Goal: Find specific page/section: Find specific page/section

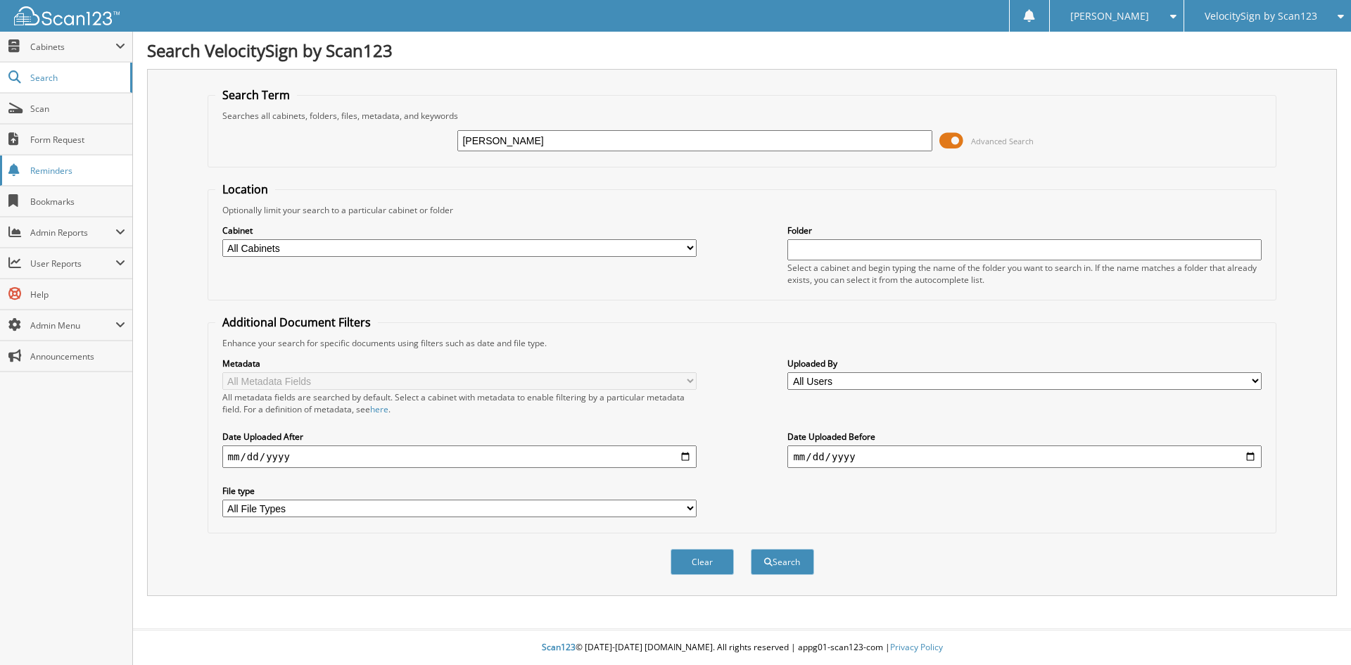
type input "[PERSON_NAME]"
click at [751, 549] on button "Search" at bounding box center [782, 562] width 63 height 26
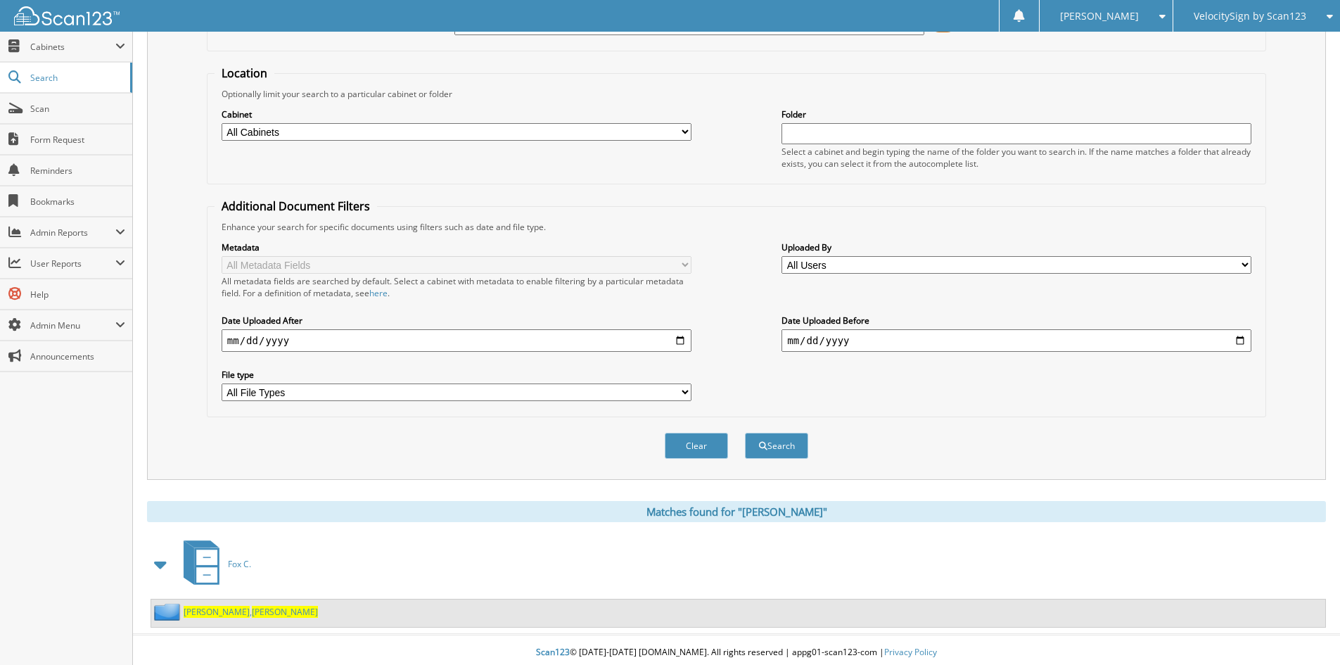
scroll to position [122, 0]
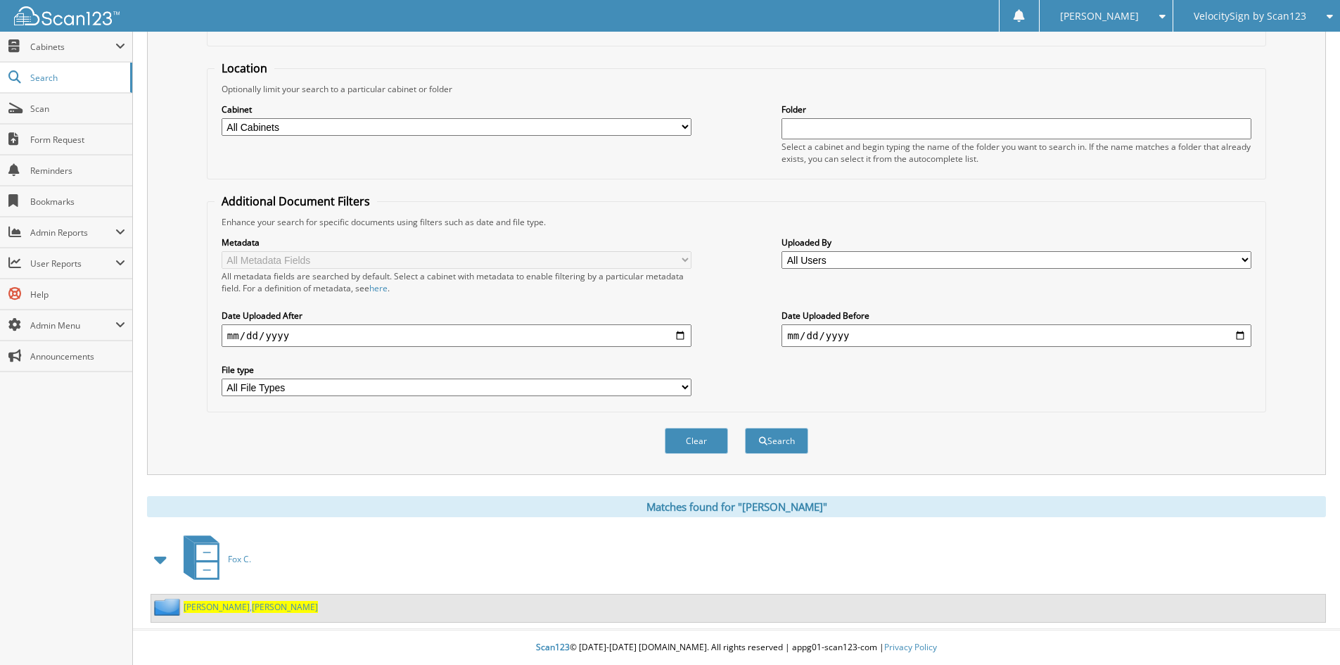
click at [252, 606] on span "Tyler" at bounding box center [285, 607] width 66 height 12
